Goal: Information Seeking & Learning: Learn about a topic

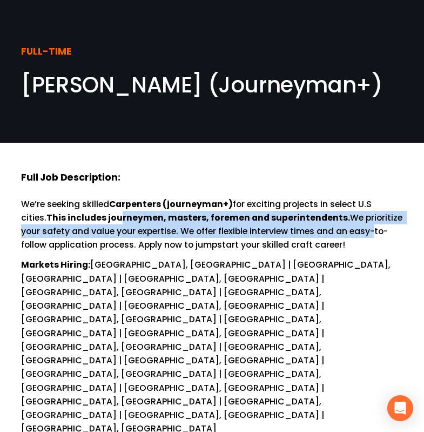
drag, startPoint x: 96, startPoint y: 221, endPoint x: 353, endPoint y: 231, distance: 257.4
click at [353, 231] on p "We’re seeking skilled Carpenters (journeyman+) for exciting projects in select …" at bounding box center [212, 224] width 382 height 55
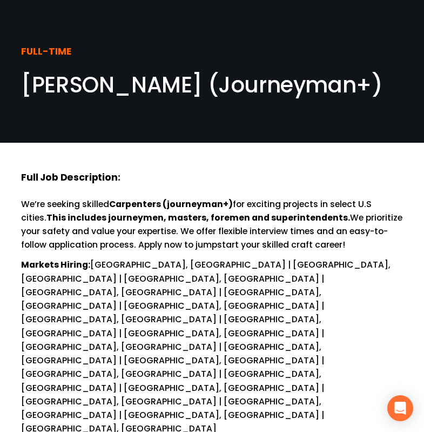
click at [341, 249] on p "We’re seeking skilled Carpenters (journeyman+) for exciting projects in select …" at bounding box center [212, 224] width 382 height 55
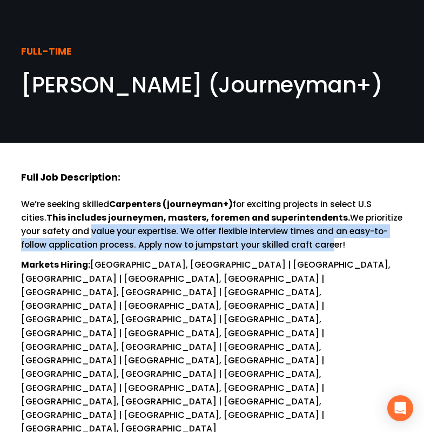
drag, startPoint x: 65, startPoint y: 234, endPoint x: 300, endPoint y: 247, distance: 235.4
click at [303, 246] on p "We’re seeking skilled Carpenters (journeyman+) for exciting projects in select …" at bounding box center [212, 224] width 382 height 55
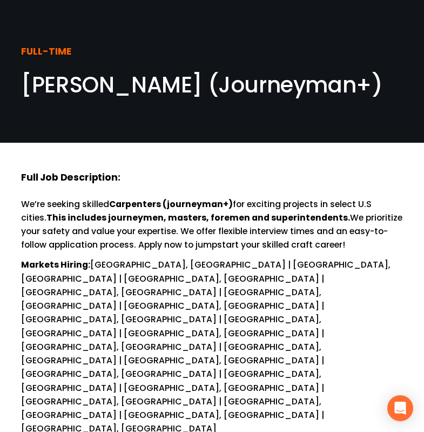
click at [135, 274] on p "Markets Hiring: [GEOGRAPHIC_DATA], [GEOGRAPHIC_DATA] | [GEOGRAPHIC_DATA], [GEOG…" at bounding box center [212, 346] width 382 height 177
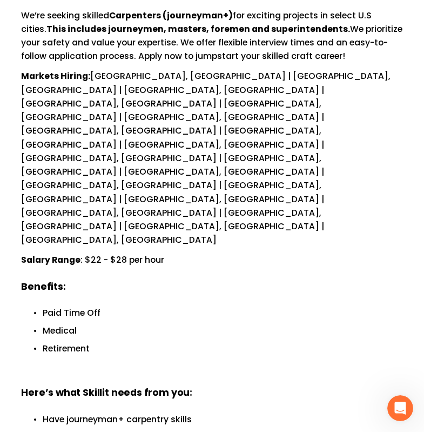
scroll to position [216, 0]
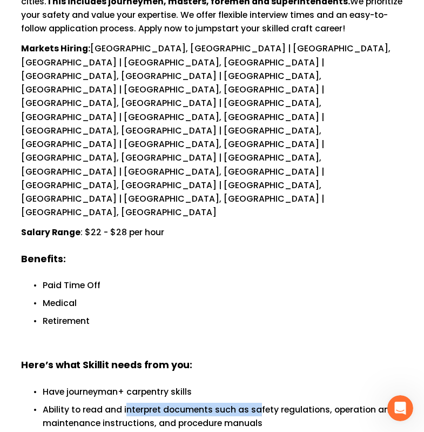
drag, startPoint x: 128, startPoint y: 280, endPoint x: 297, endPoint y: 287, distance: 169.3
click at [262, 403] on p "Ability to read and interpret documents such as safety regulations, operation a…" at bounding box center [223, 416] width 360 height 27
click at [292, 403] on p "Ability to read and interpret documents such as safety regulations, operation a…" at bounding box center [223, 416] width 360 height 27
drag, startPoint x: 200, startPoint y: 289, endPoint x: 285, endPoint y: 289, distance: 84.3
click at [270, 403] on p "Ability to read and interpret documents such as safety regulations, operation a…" at bounding box center [223, 416] width 360 height 27
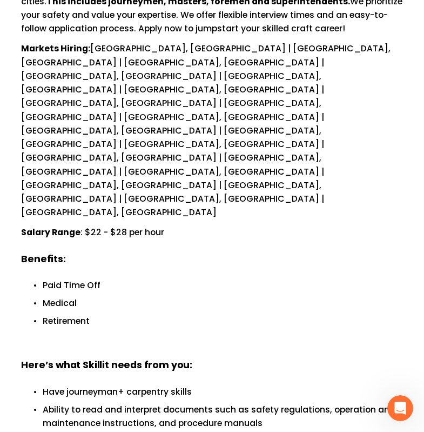
click at [317, 403] on p "Ability to read and interpret documents such as safety regulations, operation a…" at bounding box center [223, 416] width 360 height 27
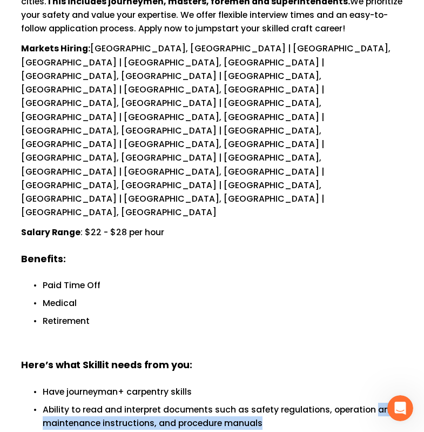
drag, startPoint x: 375, startPoint y: 290, endPoint x: 223, endPoint y: 306, distance: 152.6
click at [250, 403] on p "Ability to read and interpret documents such as safety regulations, operation a…" at bounding box center [223, 416] width 360 height 27
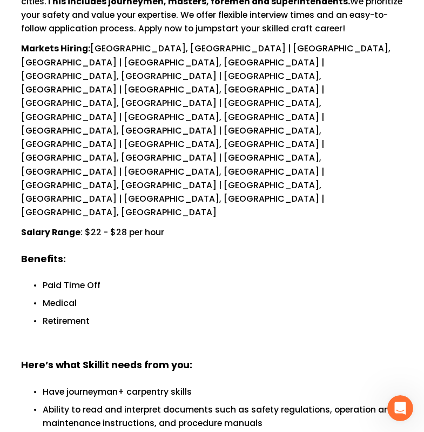
drag, startPoint x: 196, startPoint y: 319, endPoint x: 237, endPoint y: 320, distance: 41.1
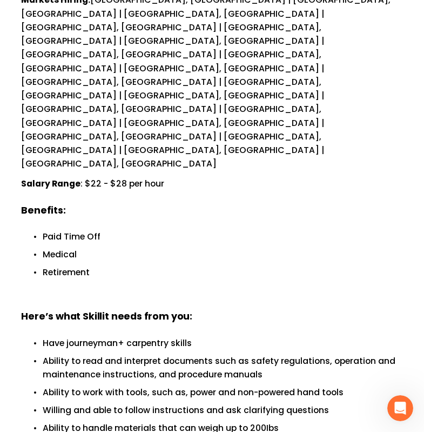
scroll to position [270, 0]
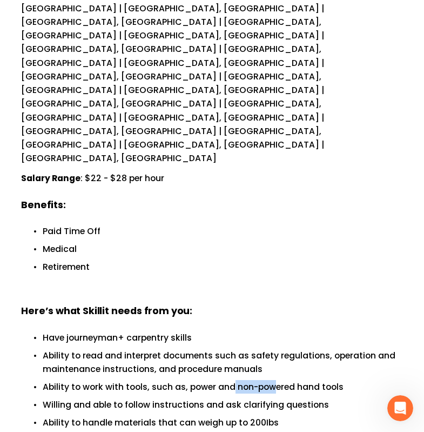
drag, startPoint x: 233, startPoint y: 263, endPoint x: 281, endPoint y: 265, distance: 48.1
click at [281, 380] on p "Ability to work with tools, such as, power and non-powered hand tools" at bounding box center [223, 387] width 360 height 14
drag, startPoint x: 333, startPoint y: 266, endPoint x: 270, endPoint y: 268, distance: 63.2
click at [272, 380] on p "Ability to work with tools, such as, power and non-powered hand tools" at bounding box center [223, 387] width 360 height 14
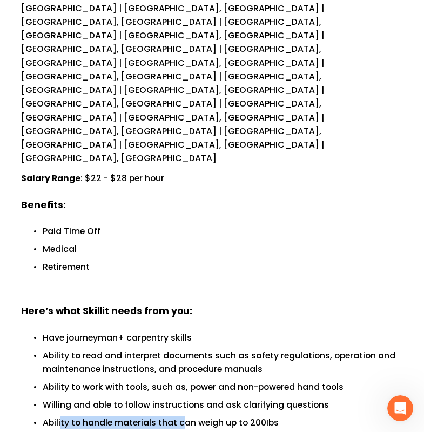
drag, startPoint x: 62, startPoint y: 293, endPoint x: 192, endPoint y: 292, distance: 130.2
click at [184, 331] on ul "Have journeyman+ carpentry skills Ability to read and interpret documents such …" at bounding box center [212, 389] width 382 height 117
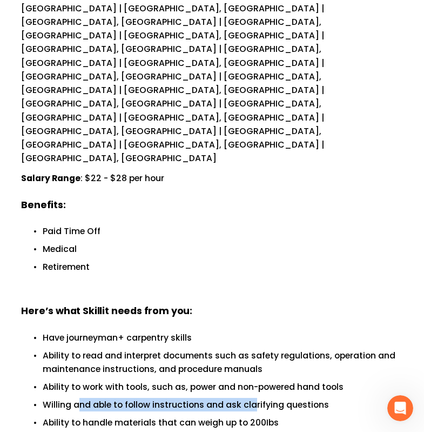
drag, startPoint x: 79, startPoint y: 284, endPoint x: 283, endPoint y: 281, distance: 203.2
click at [258, 398] on p "Willing and able to follow instructions and ask clarifying questions" at bounding box center [223, 405] width 360 height 14
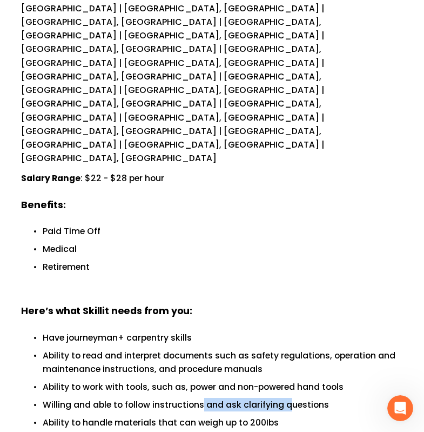
drag, startPoint x: 293, startPoint y: 282, endPoint x: 204, endPoint y: 285, distance: 89.2
click at [204, 398] on p "Willing and able to follow instructions and ask clarifying questions" at bounding box center [223, 405] width 360 height 14
click at [104, 416] on p "Ability to handle materials that can weigh up to 200Ibs" at bounding box center [223, 423] width 360 height 14
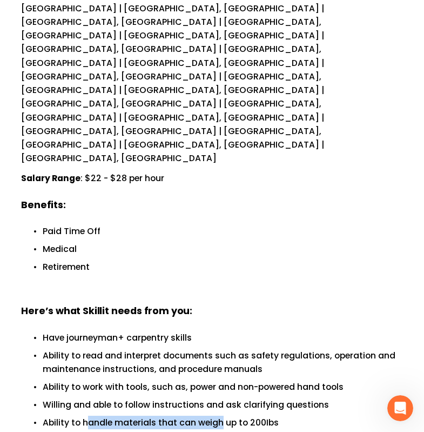
drag, startPoint x: 89, startPoint y: 299, endPoint x: 270, endPoint y: 307, distance: 181.8
click at [244, 416] on p "Ability to handle materials that can weigh up to 200Ibs" at bounding box center [223, 423] width 360 height 14
click at [278, 416] on p "Ability to handle materials that can weigh up to 200Ibs" at bounding box center [223, 423] width 360 height 14
drag, startPoint x: 61, startPoint y: 319, endPoint x: 191, endPoint y: 318, distance: 130.2
click at [142, 431] on p "Strong attention to detail" at bounding box center [223, 440] width 360 height 14
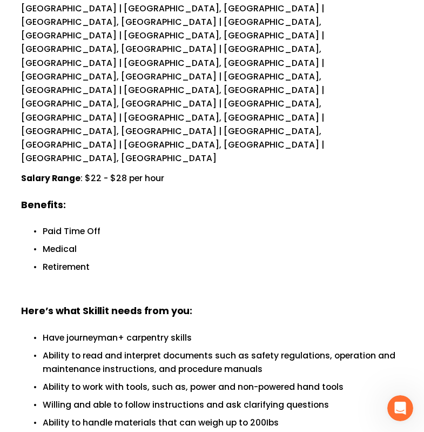
click at [204, 431] on p "Strong attention to detail" at bounding box center [223, 440] width 360 height 14
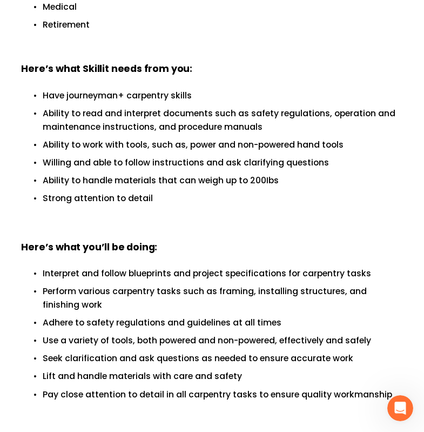
scroll to position [486, 0]
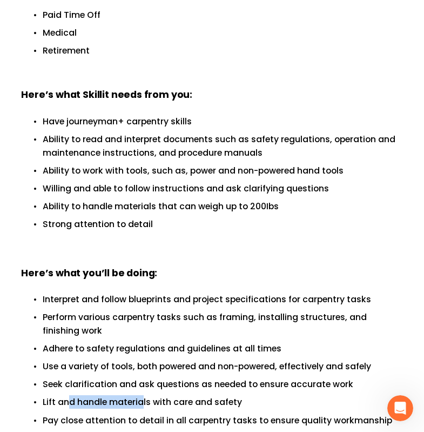
drag, startPoint x: 69, startPoint y: 282, endPoint x: 205, endPoint y: 281, distance: 136.7
click at [152, 395] on p "Lift and handle materials with care and safety" at bounding box center [223, 402] width 360 height 14
click at [205, 395] on p "Lift and handle materials with care and safety" at bounding box center [223, 402] width 360 height 14
click at [125, 395] on p "Lift and handle materials with care and safety" at bounding box center [223, 402] width 360 height 14
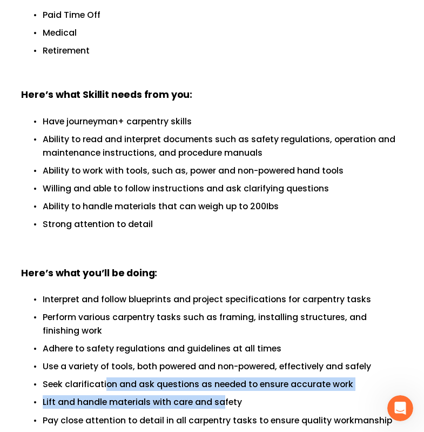
drag, startPoint x: 108, startPoint y: 267, endPoint x: 231, endPoint y: 270, distance: 123.8
click at [225, 377] on p "Seek clarification and ask questions as needed to ensure accurate work" at bounding box center [223, 384] width 360 height 14
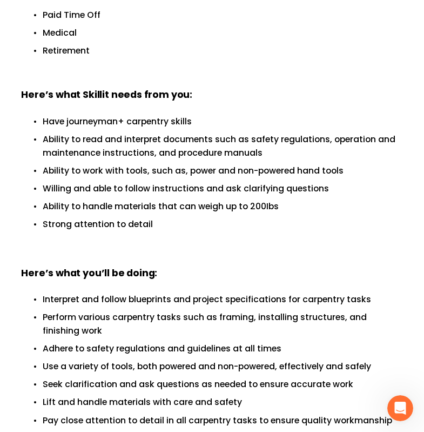
click at [247, 292] on ul "Interpret and follow blueprints and project specifications for carpentry tasks …" at bounding box center [212, 359] width 382 height 135
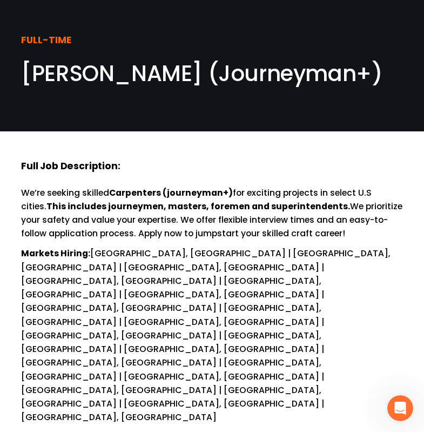
scroll to position [0, 0]
